Goal: Task Accomplishment & Management: Use online tool/utility

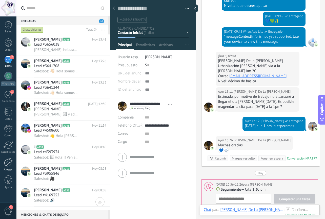
click at [7, 171] on div "Ajustes" at bounding box center [8, 169] width 15 height 3
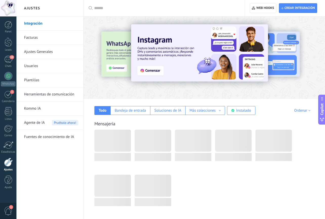
type textarea "**********"
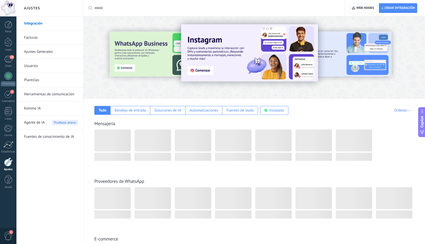
scroll to position [8, 0]
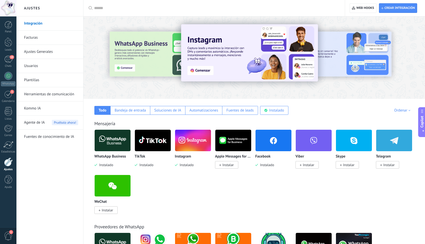
click at [55, 24] on link "Integración" at bounding box center [51, 23] width 54 height 14
click at [111, 142] on img at bounding box center [113, 140] width 36 height 25
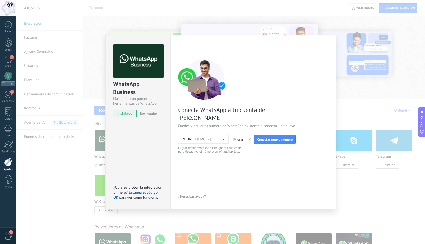
click at [325, 50] on div "WhatsApp Business Más leads con potentes herramientas de WhatsApp instalado Des…" at bounding box center [220, 122] width 409 height 244
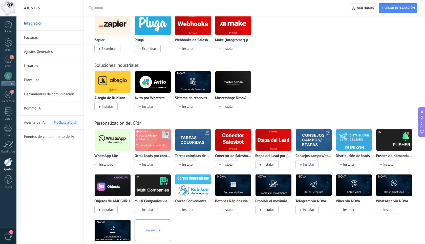
scroll to position [864, 0]
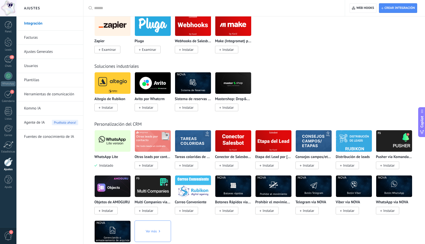
click at [114, 150] on img at bounding box center [113, 141] width 36 height 25
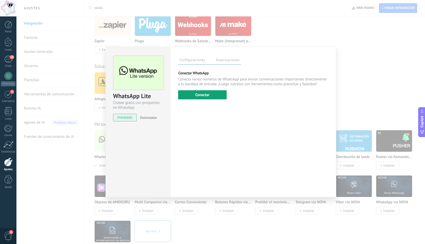
click at [193, 98] on button "Conectar" at bounding box center [202, 94] width 49 height 9
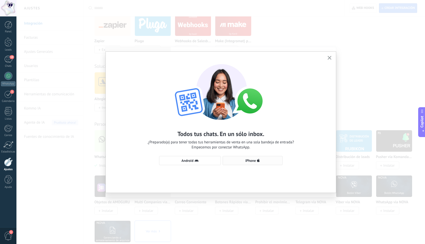
click at [239, 164] on button "iPhone" at bounding box center [253, 160] width 60 height 9
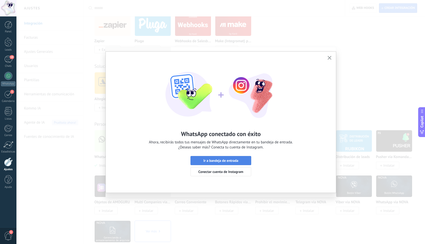
click at [231, 162] on span "Ir a bandeja de entrada" at bounding box center [221, 161] width 35 height 4
